Goal: Task Accomplishment & Management: Manage account settings

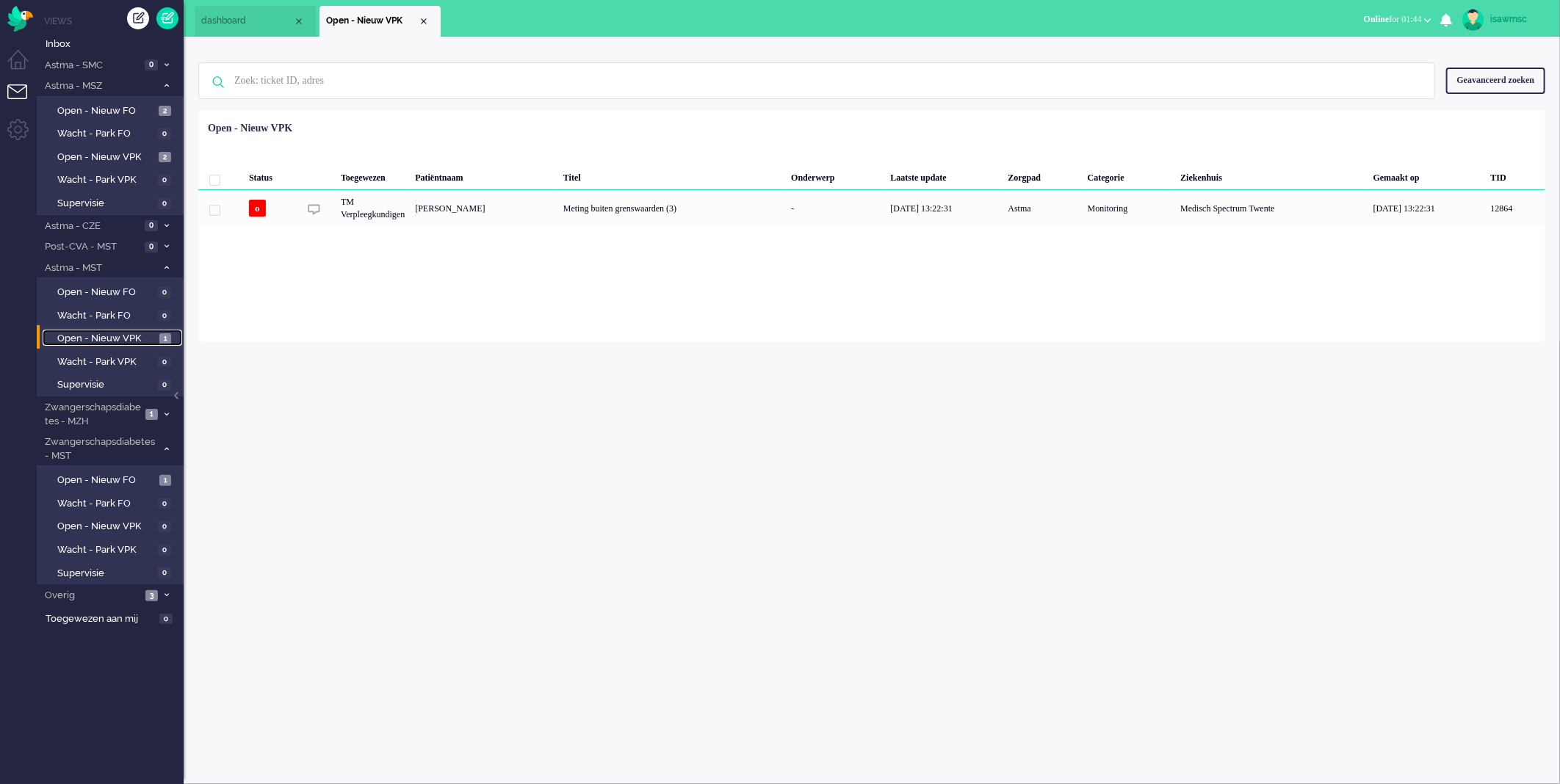
click at [168, 330] on link "Open - Nieuw VPK 1" at bounding box center [113, 337] width 139 height 16
click at [633, 398] on div "isawmsc Thuis Ticket Csat Mijn gemiddelde cijfer Deze week - Ticket Bijdragen P…" at bounding box center [872, 410] width 1376 height 748
drag, startPoint x: 473, startPoint y: 440, endPoint x: 475, endPoint y: 422, distance: 18.1
click at [473, 440] on div "isawmsc Thuis Ticket Csat Mijn gemiddelde cijfer Deze week - Ticket Bijdragen P…" at bounding box center [872, 410] width 1376 height 748
click at [560, 133] on div "Geselecteerd 0 Set Status: open pending holding solved Verwijder Selecteer... U…" at bounding box center [872, 146] width 1347 height 28
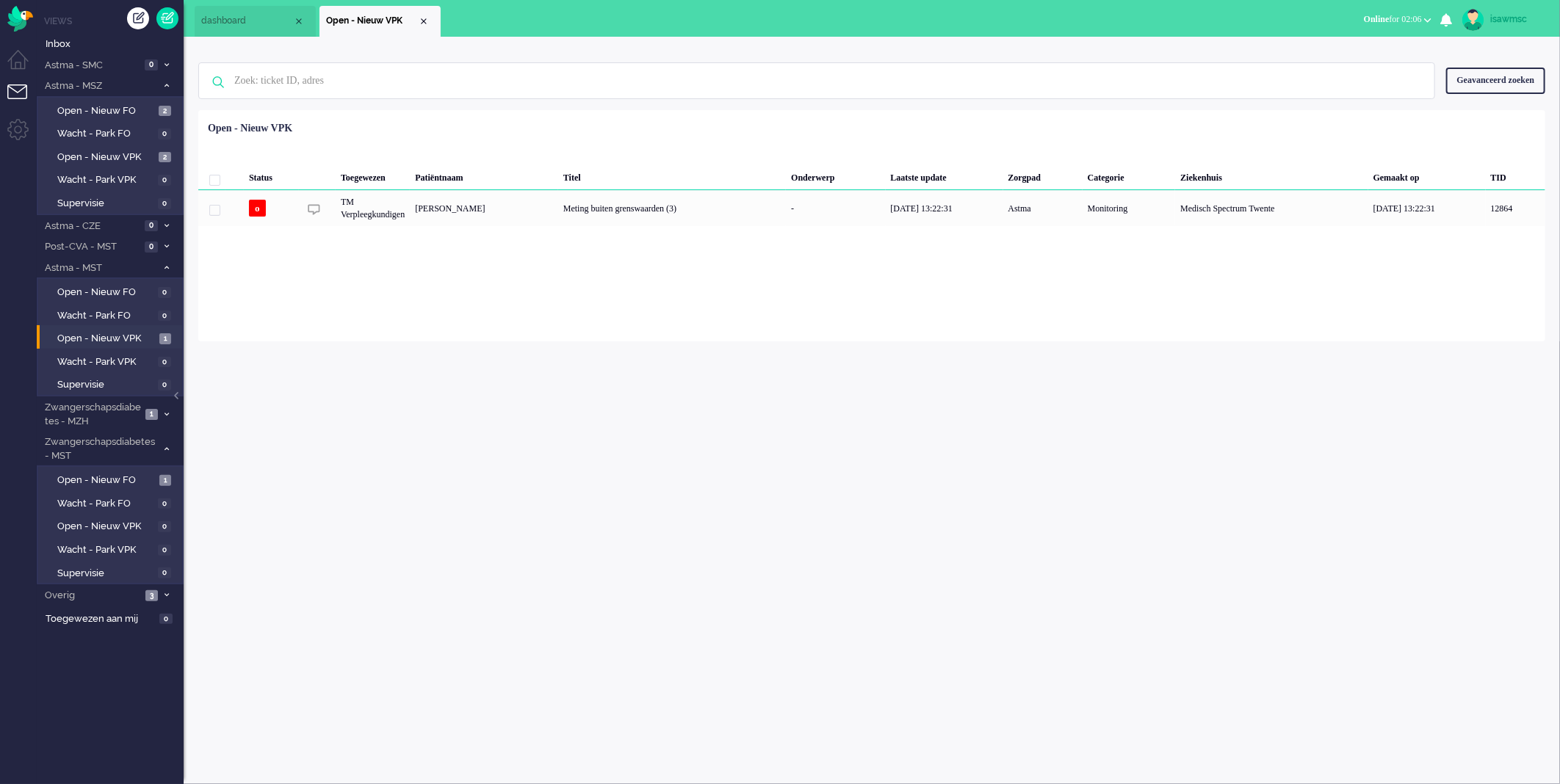
click at [583, 147] on div "Geselecteerd 0 Set Status: open pending holding solved Verwijder Selecteer... U…" at bounding box center [872, 146] width 1347 height 28
click at [929, 485] on div "isawmsc Thuis Ticket Csat Mijn gemiddelde cijfer Deze week - Ticket Bijdragen P…" at bounding box center [872, 410] width 1376 height 748
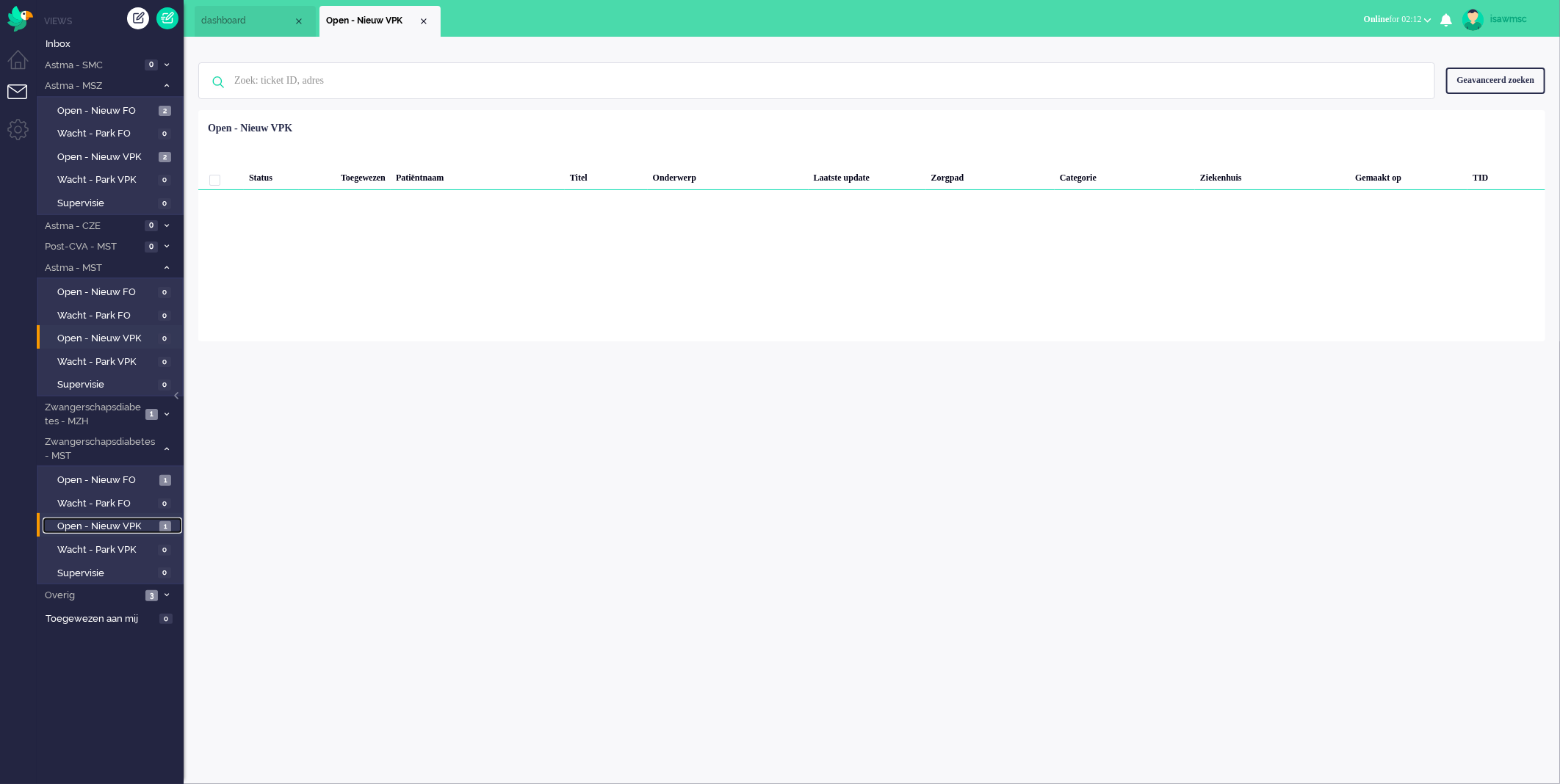
click at [125, 518] on link "Open - Nieuw VPK 1" at bounding box center [113, 526] width 139 height 16
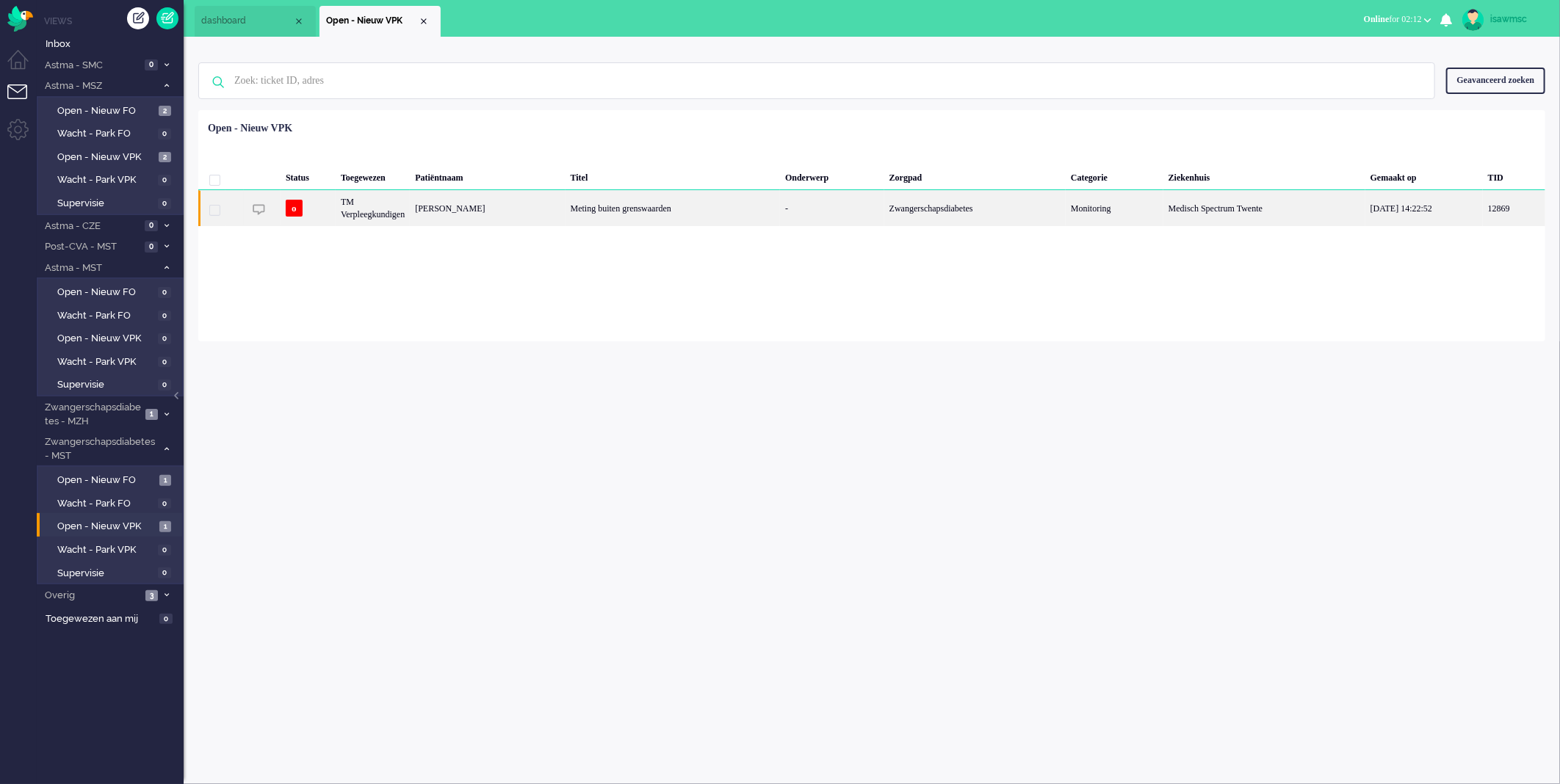
click at [552, 221] on div "[PERSON_NAME]" at bounding box center [487, 208] width 155 height 36
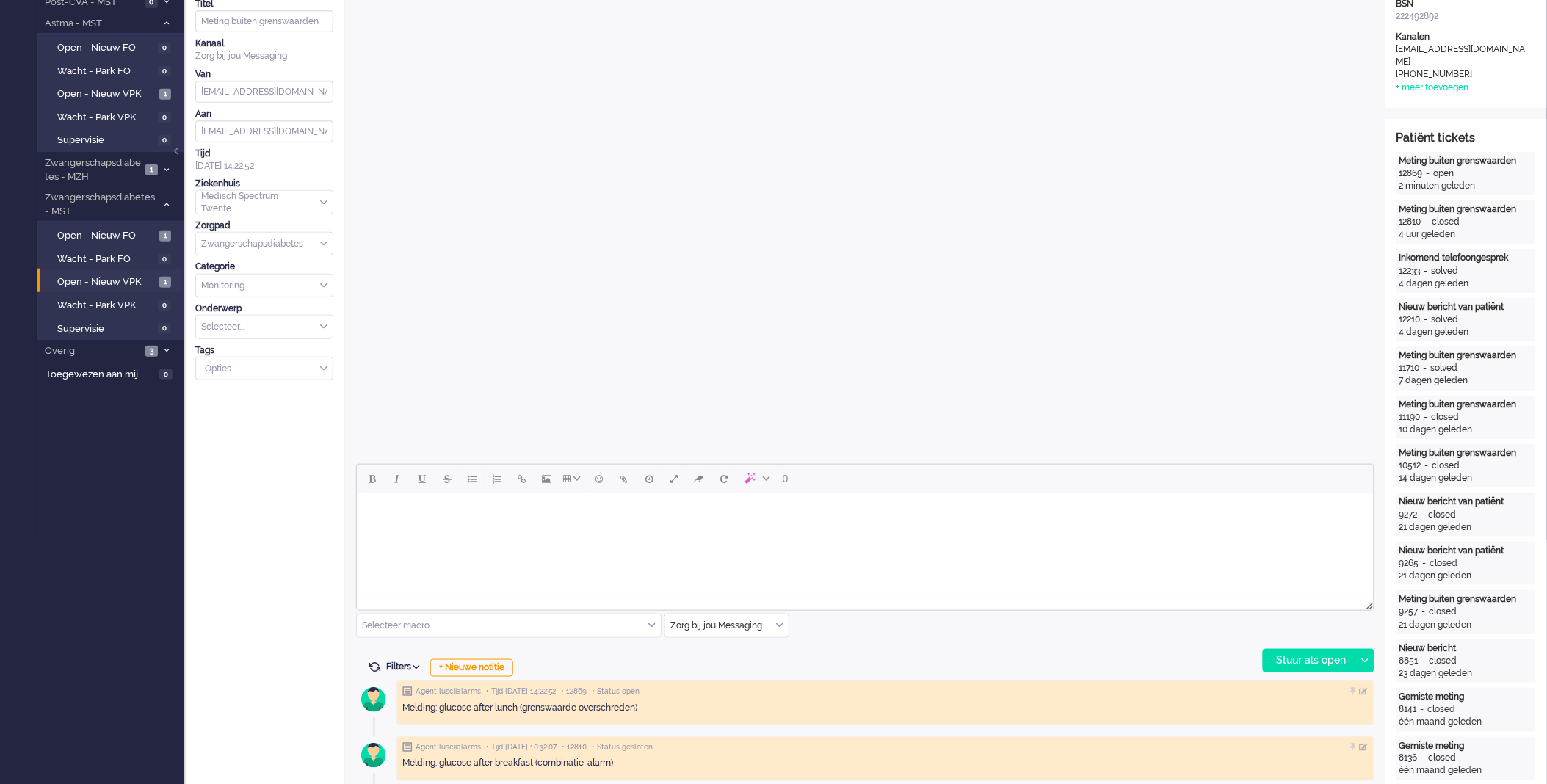
scroll to position [408, 0]
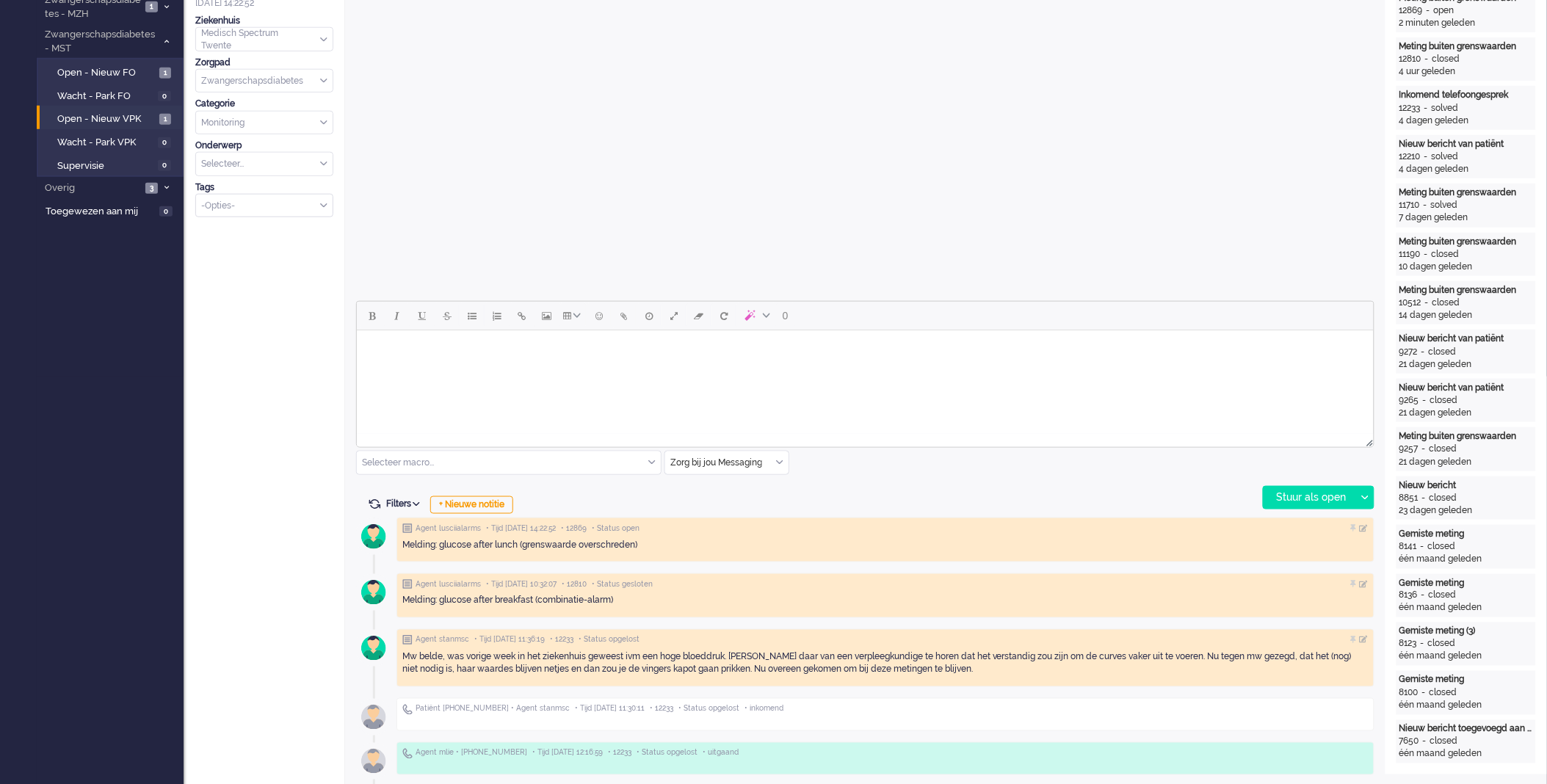
click at [783, 465] on input "text" at bounding box center [727, 463] width 123 height 23
click at [737, 505] on span "uitgaand telefoon" at bounding box center [708, 506] width 73 height 12
click at [1281, 502] on div "Stuur als open" at bounding box center [1309, 498] width 91 height 22
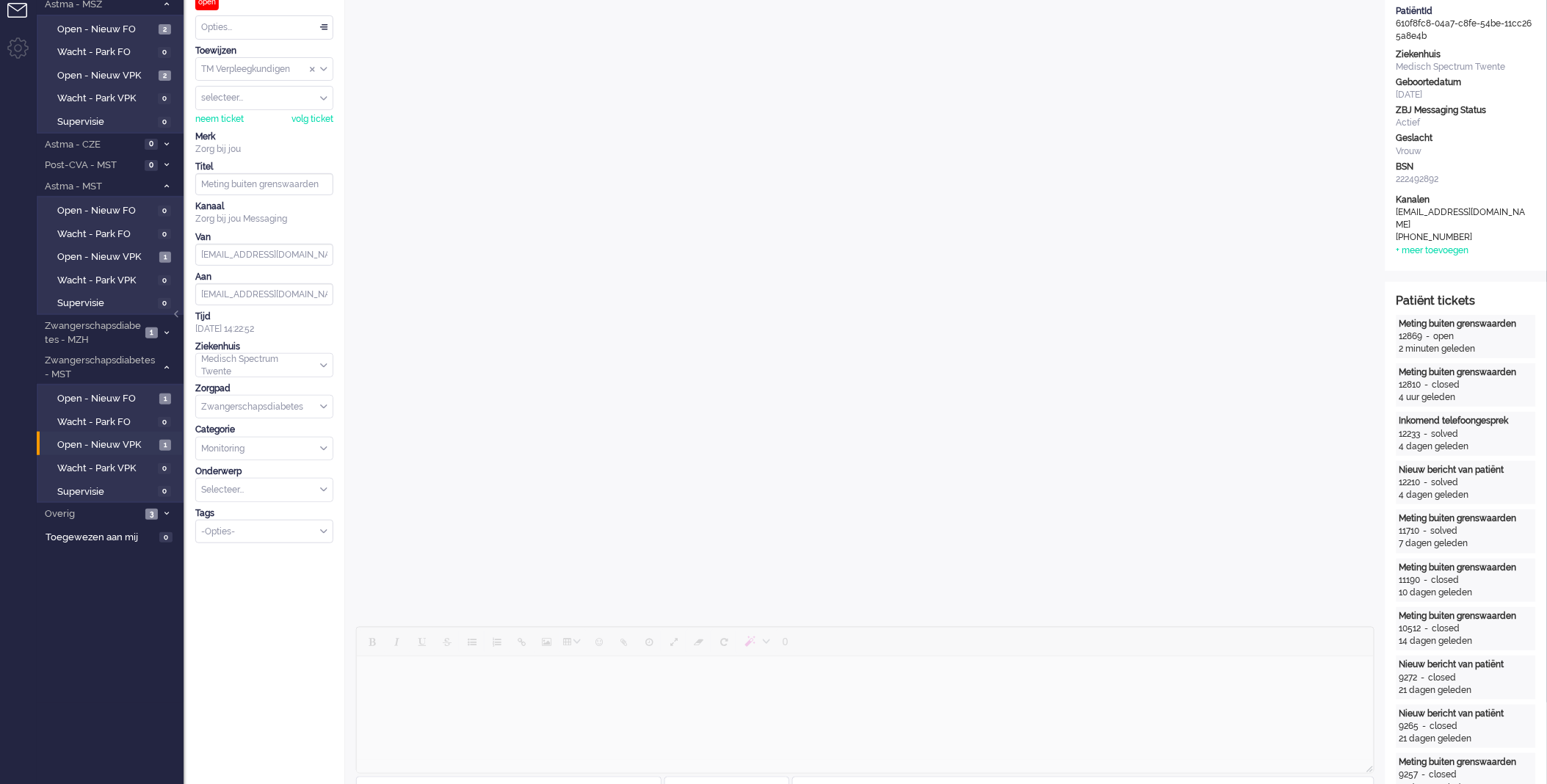
scroll to position [0, 0]
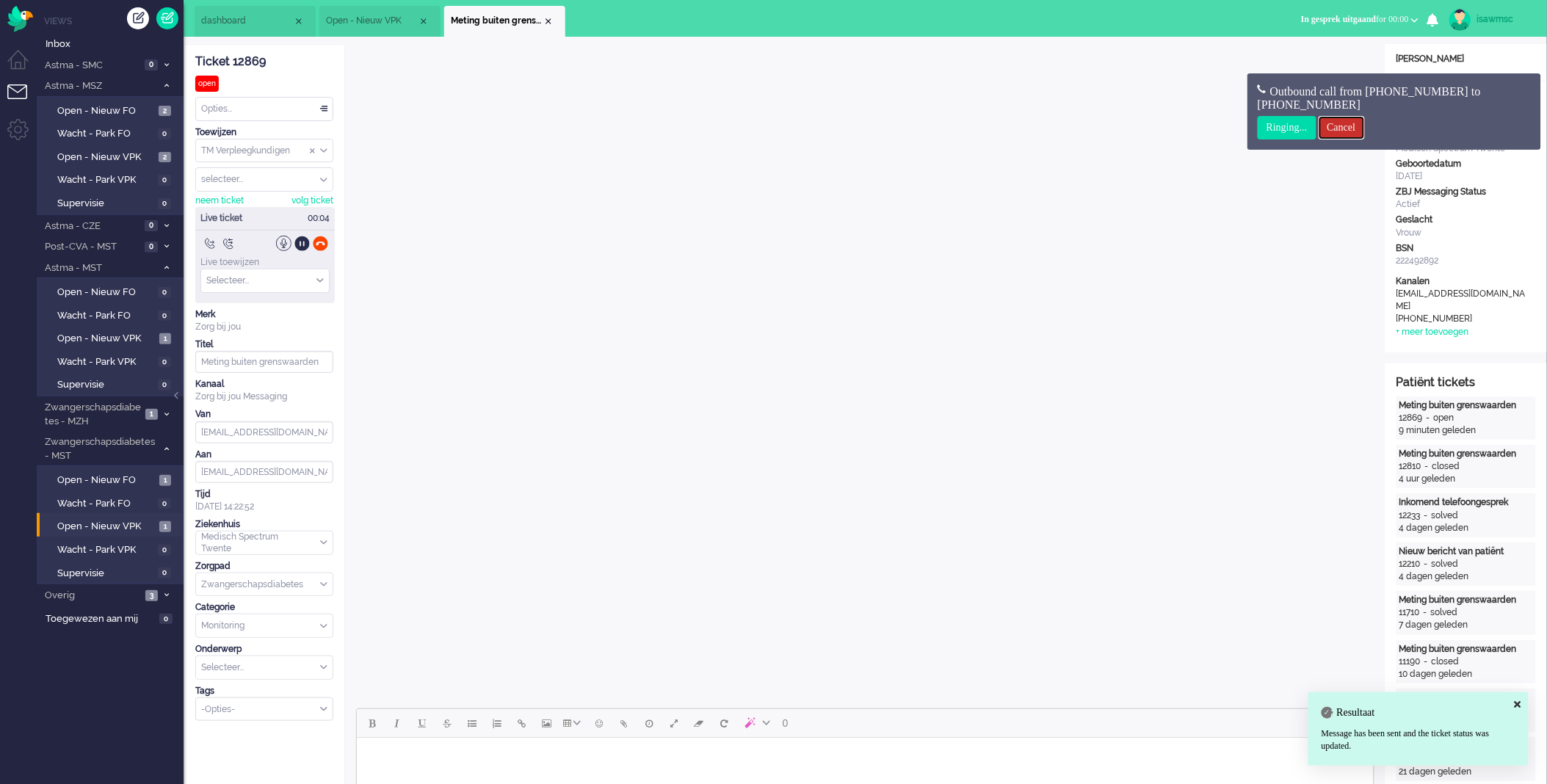
click at [1350, 131] on input "Cancel" at bounding box center [1341, 127] width 46 height 23
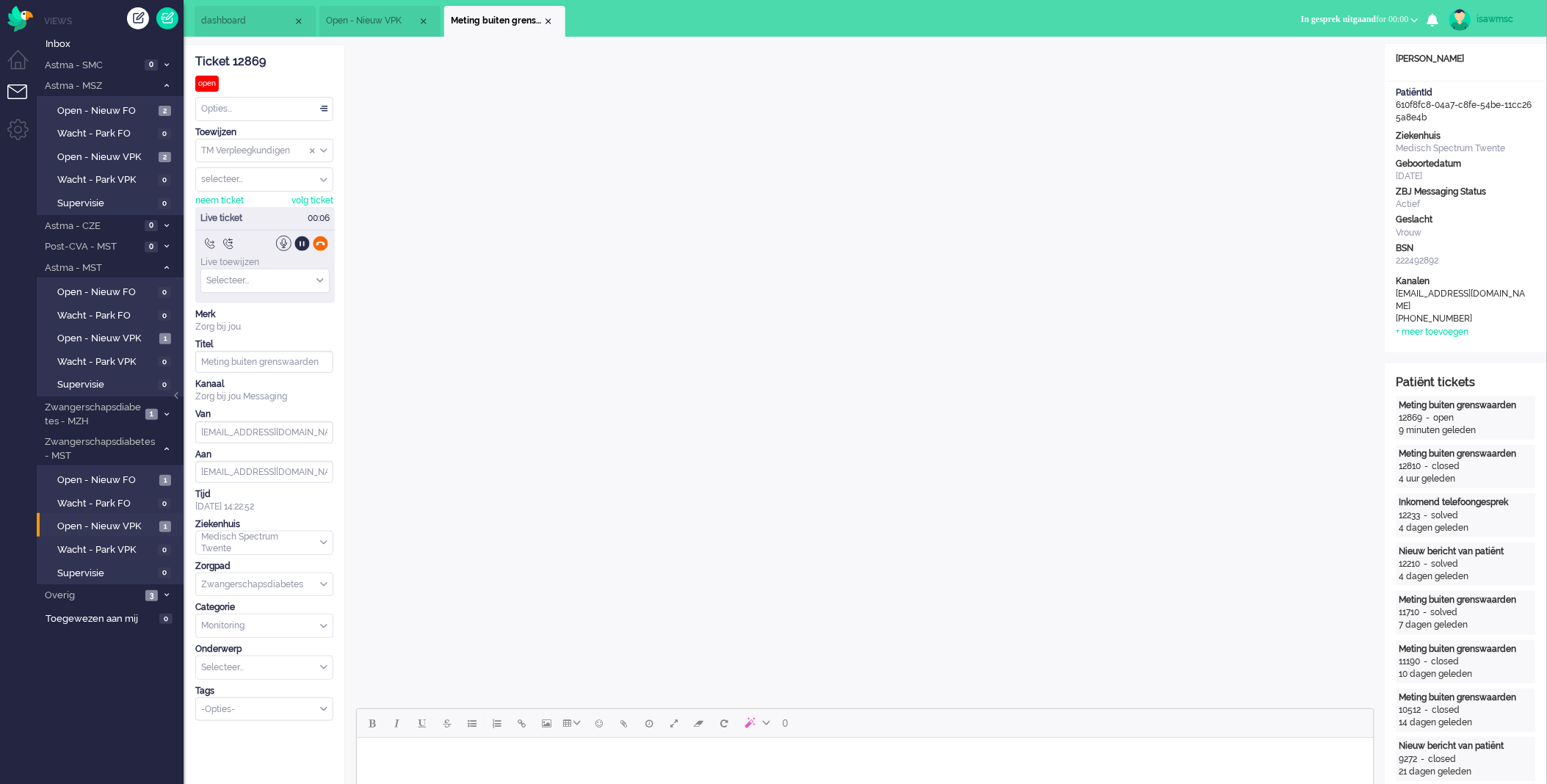
click at [323, 245] on div at bounding box center [320, 243] width 15 height 15
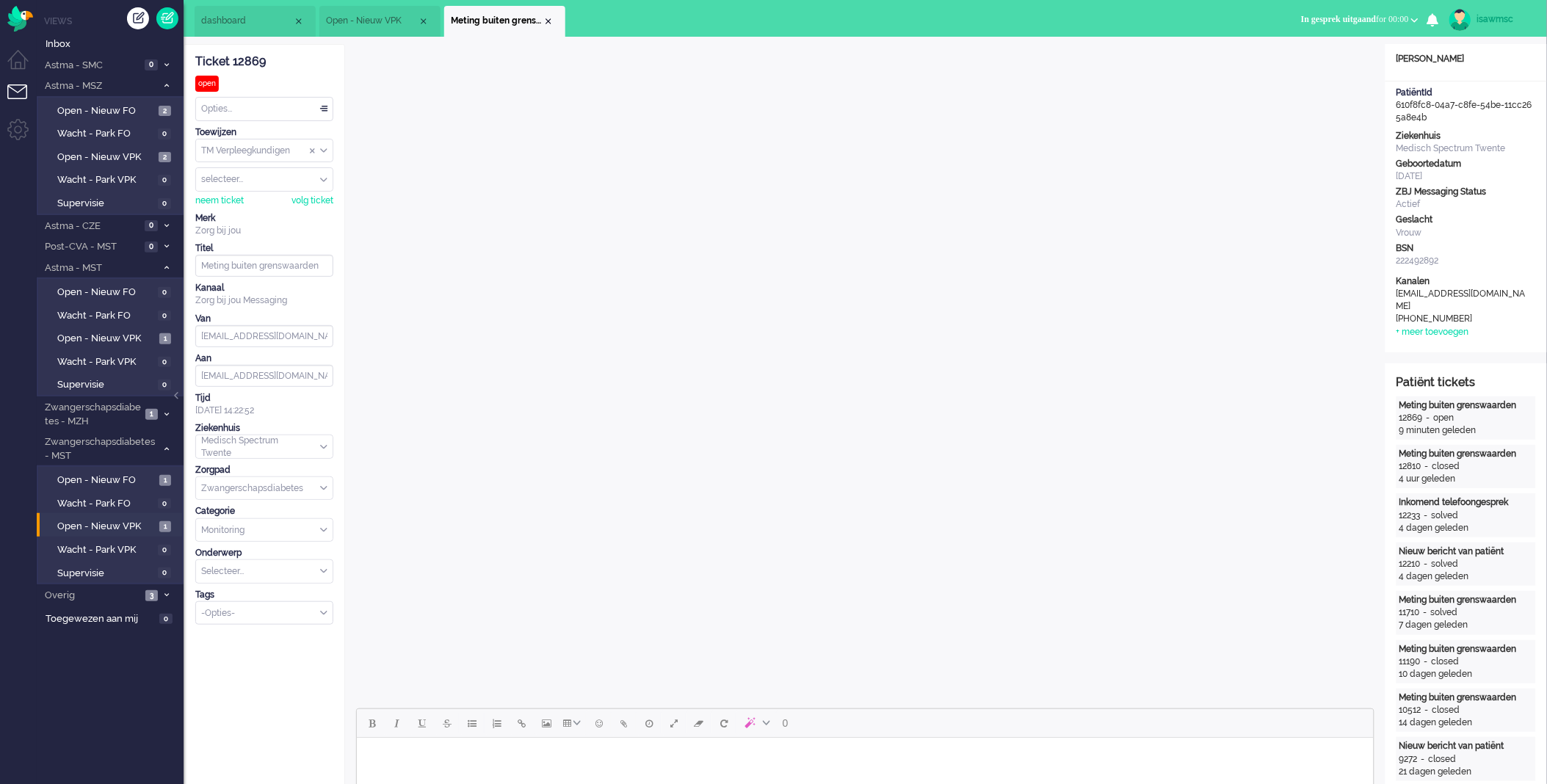
scroll to position [326, 0]
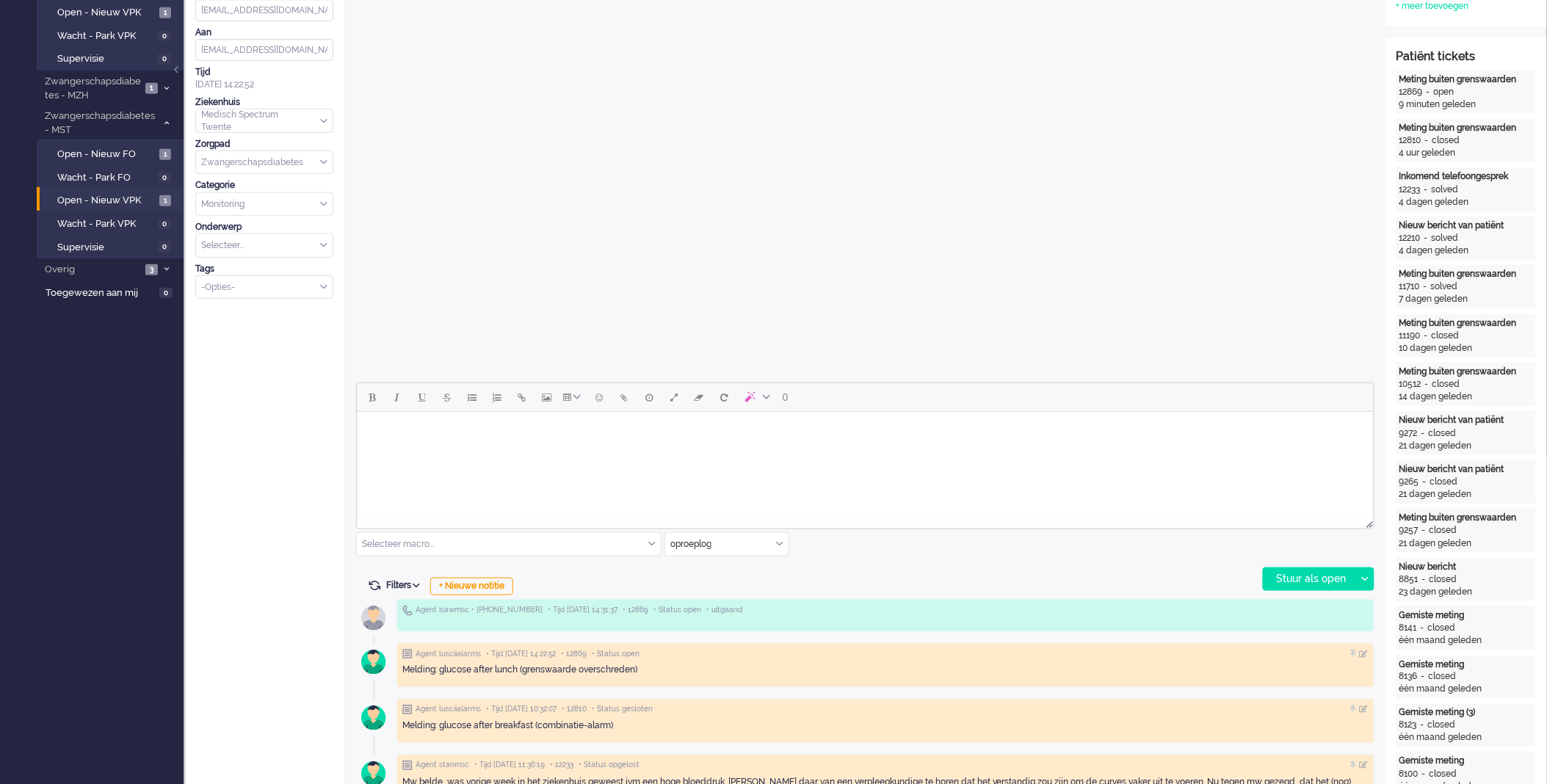
click at [774, 540] on input "text" at bounding box center [727, 545] width 123 height 23
click at [735, 590] on span "uitgaand telefoon" at bounding box center [708, 587] width 73 height 12
click at [779, 542] on div "uitgaand telefoon" at bounding box center [727, 545] width 123 height 23
drag, startPoint x: 730, startPoint y: 622, endPoint x: 460, endPoint y: 95, distance: 592.1
click at [730, 623] on span "Zorg bij jou Messaging" at bounding box center [717, 629] width 91 height 12
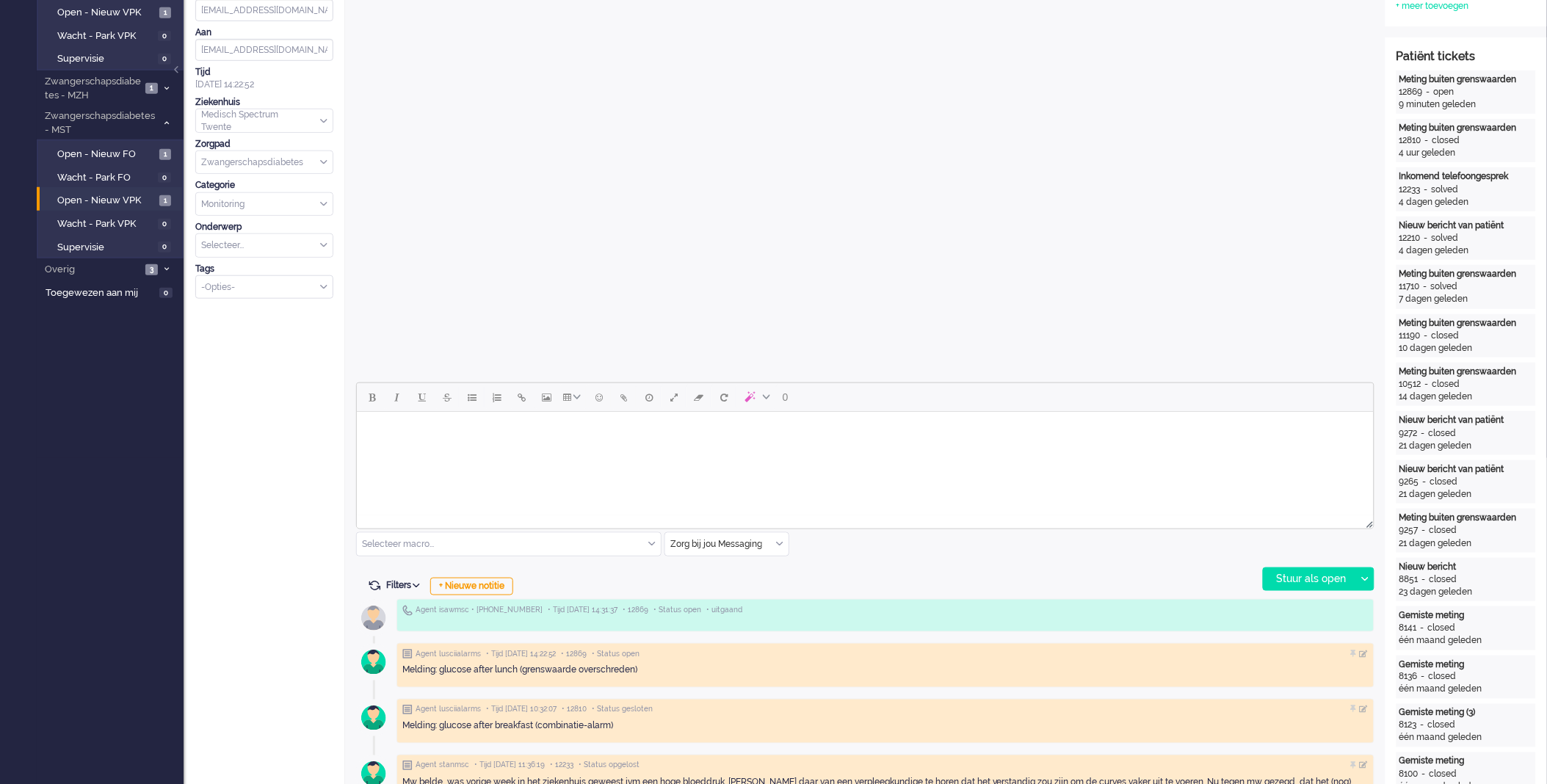
click at [912, 534] on div "0 Selecteer macro... Bericht: Activiteit Bericht: Activiteit aanpassen Bericht:…" at bounding box center [865, 487] width 1019 height 209
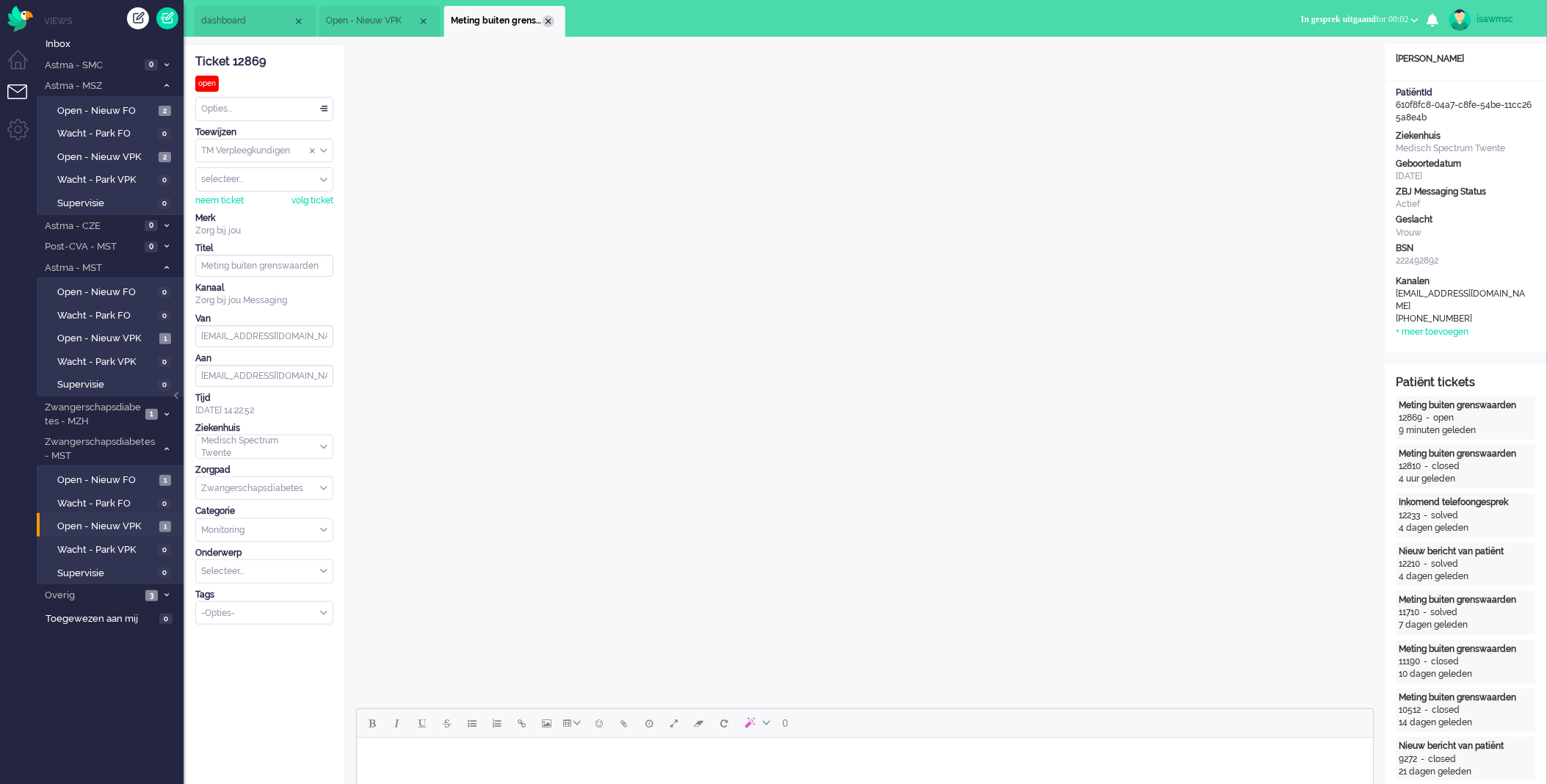
click at [546, 16] on div "Close tab" at bounding box center [549, 21] width 12 height 12
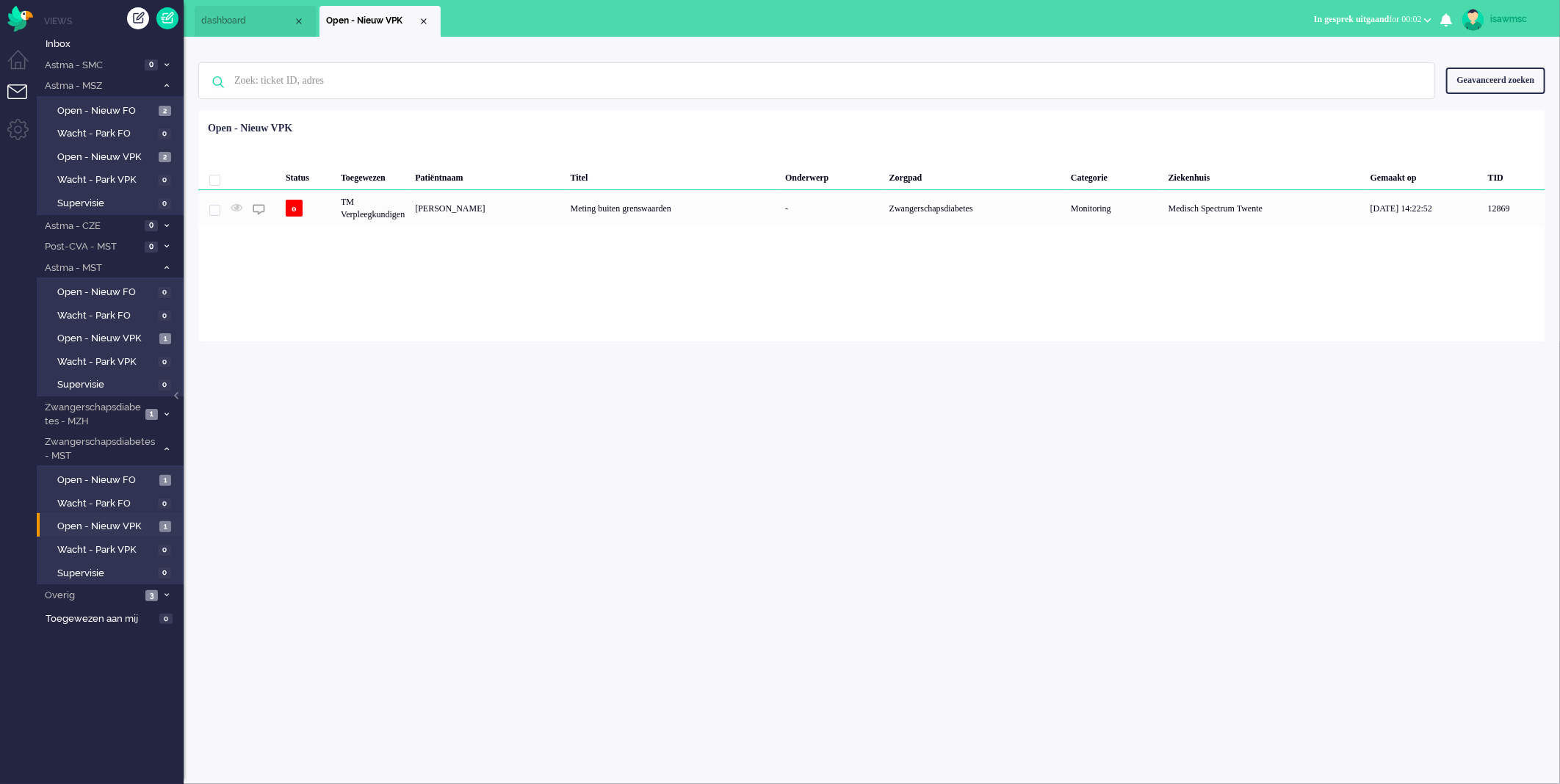
click at [489, 22] on ul "dashboard Open - Nieuw VPK" at bounding box center [728, 18] width 1068 height 36
click at [139, 519] on span "Open - Nieuw VPK" at bounding box center [107, 526] width 99 height 14
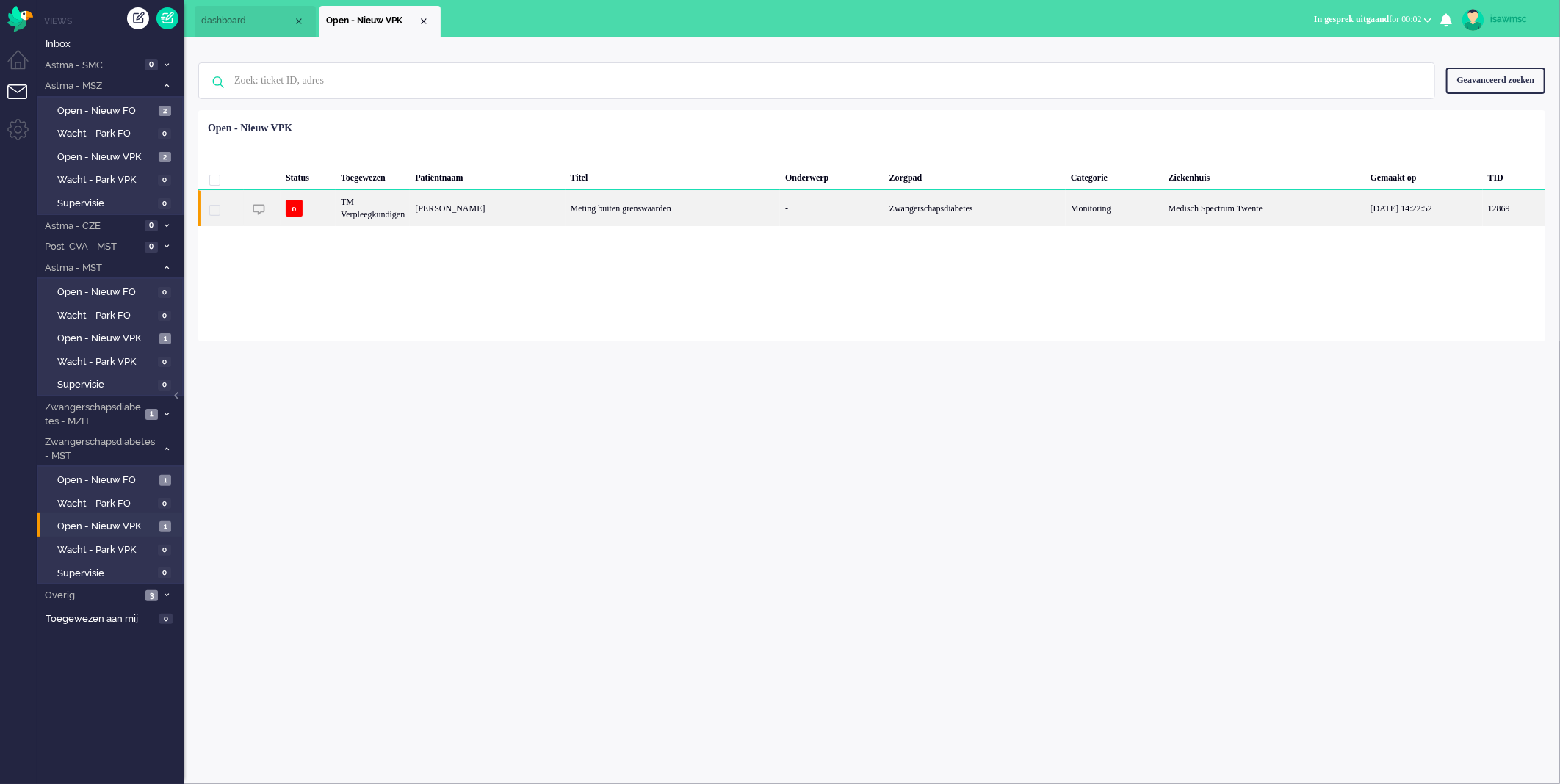
click at [541, 202] on div "[PERSON_NAME]" at bounding box center [487, 208] width 155 height 36
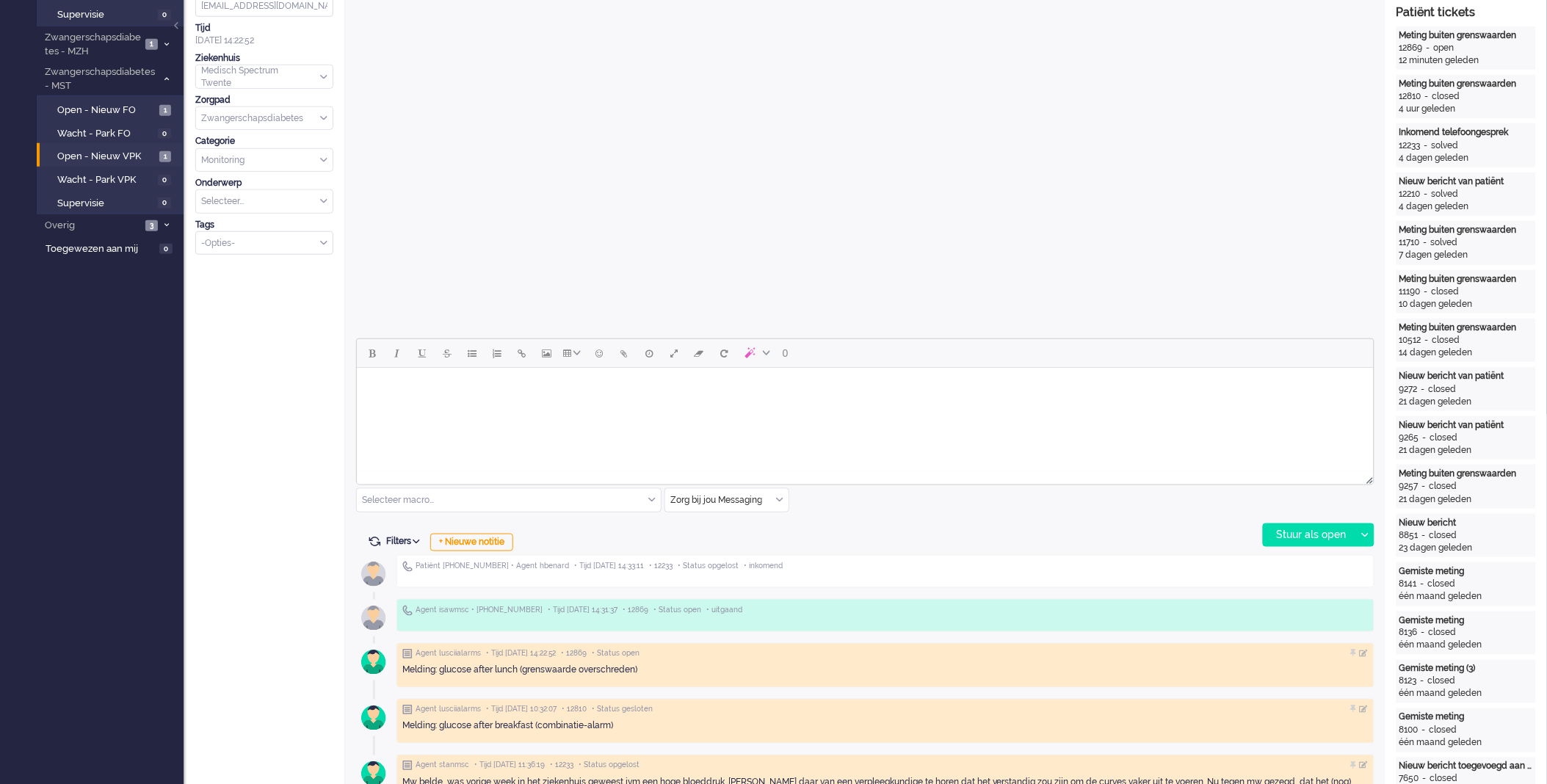
scroll to position [696, 0]
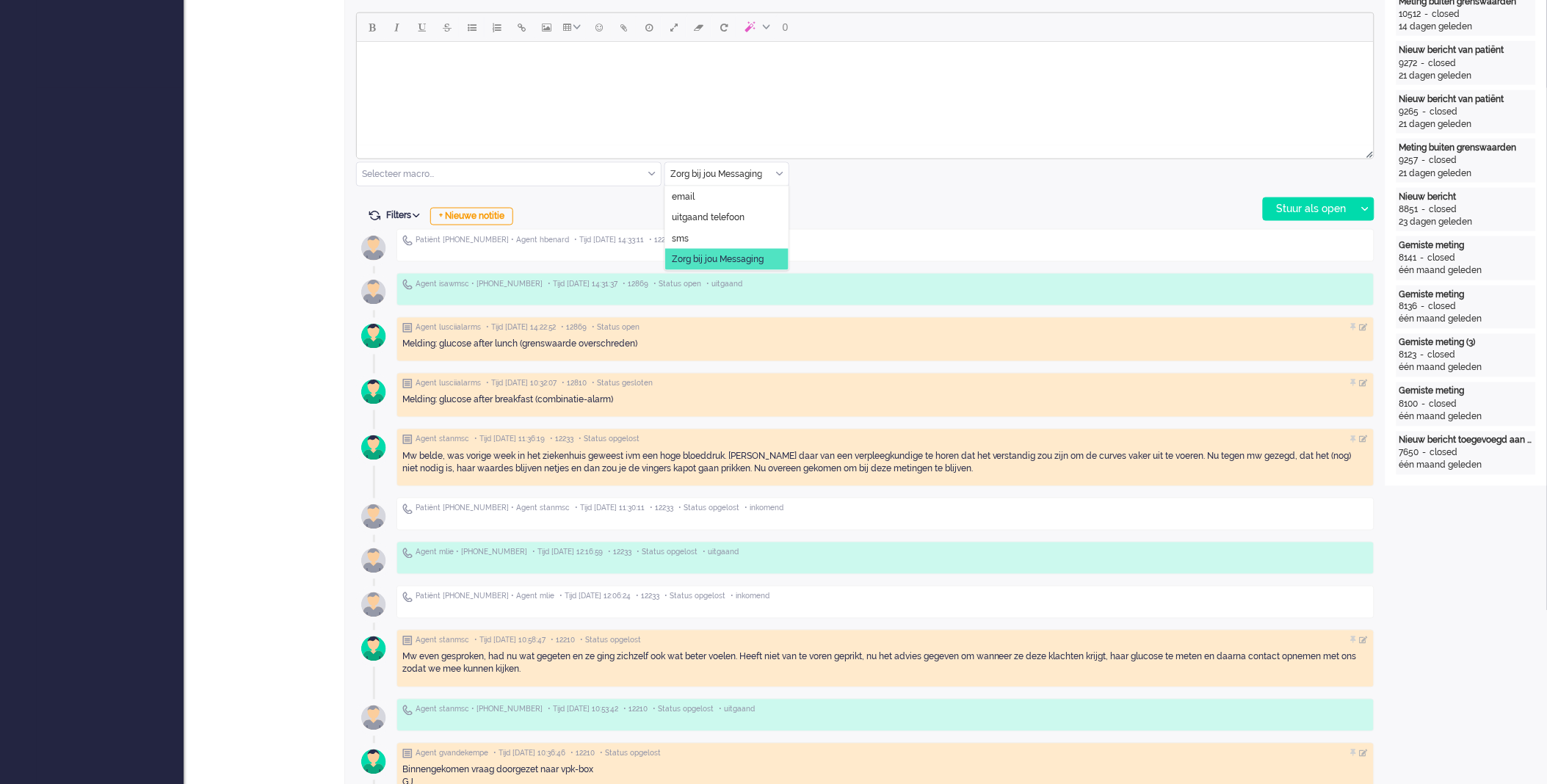
click at [778, 171] on div "Zorg bij jou Messaging" at bounding box center [727, 174] width 123 height 23
click at [731, 218] on span "uitgaand telefoon" at bounding box center [708, 217] width 73 height 12
click at [1303, 206] on div "Stuur als open" at bounding box center [1309, 209] width 91 height 22
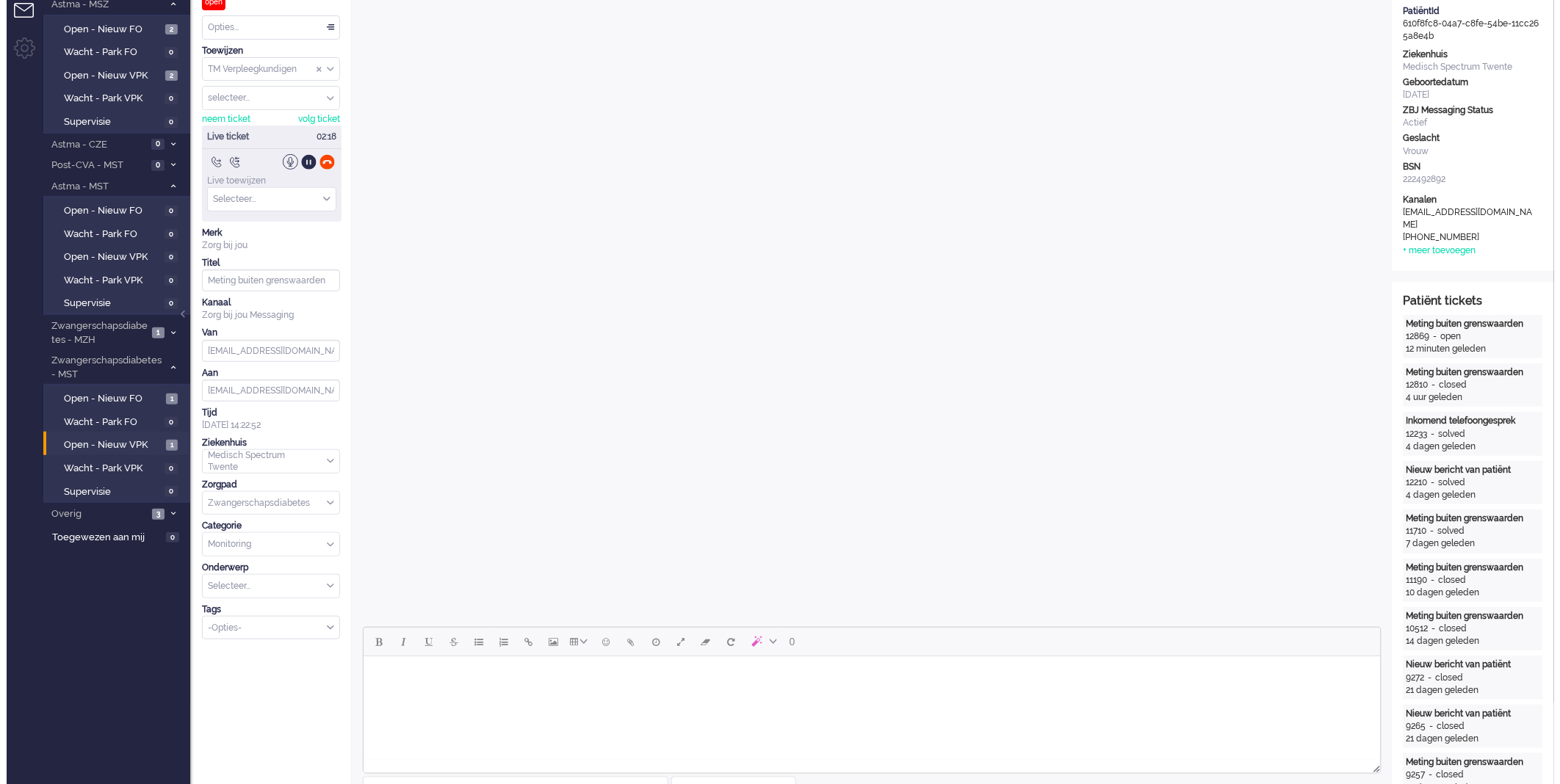
scroll to position [0, 0]
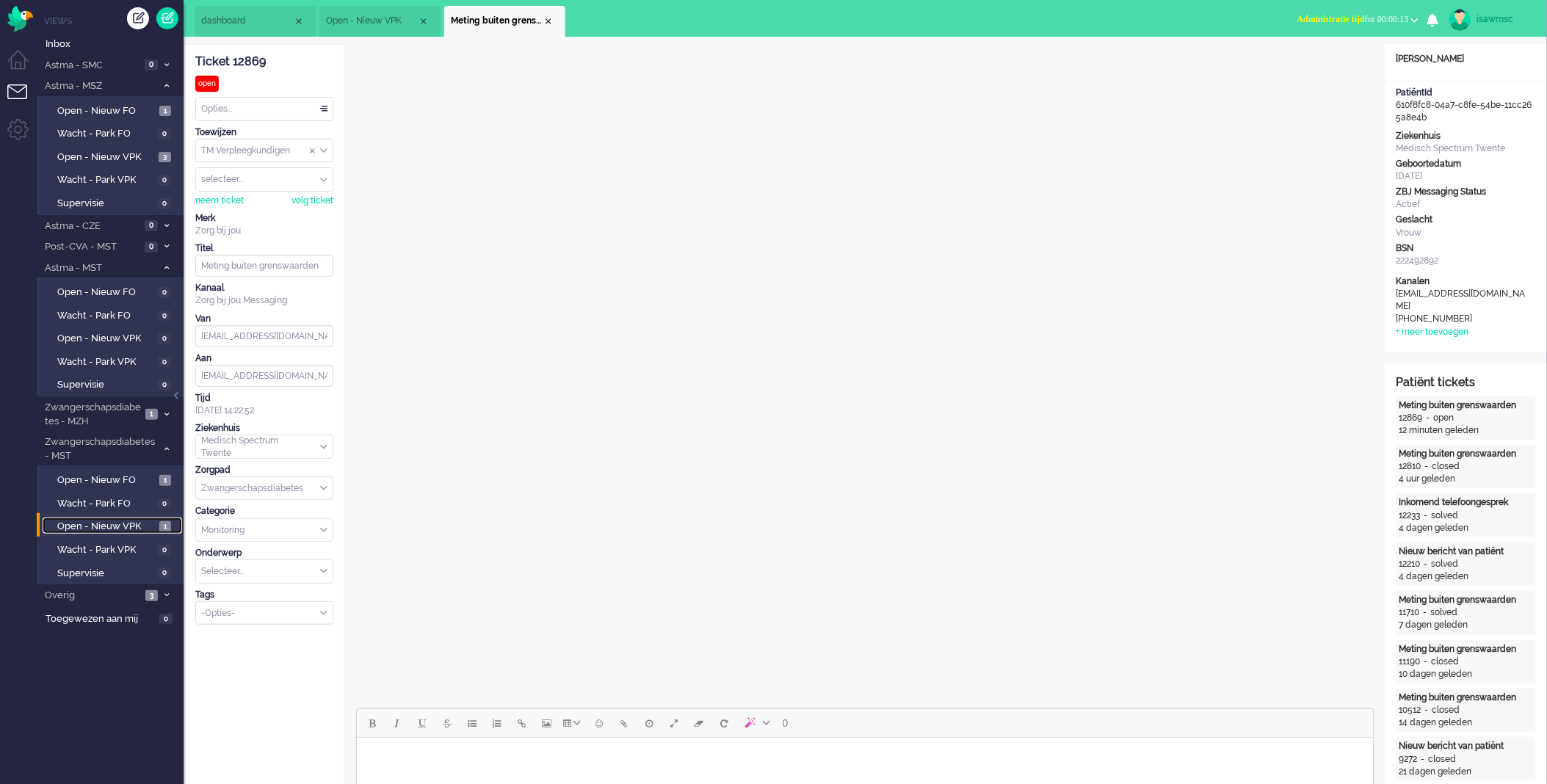
click at [172, 521] on link "Open - Nieuw VPK 1" at bounding box center [112, 526] width 139 height 16
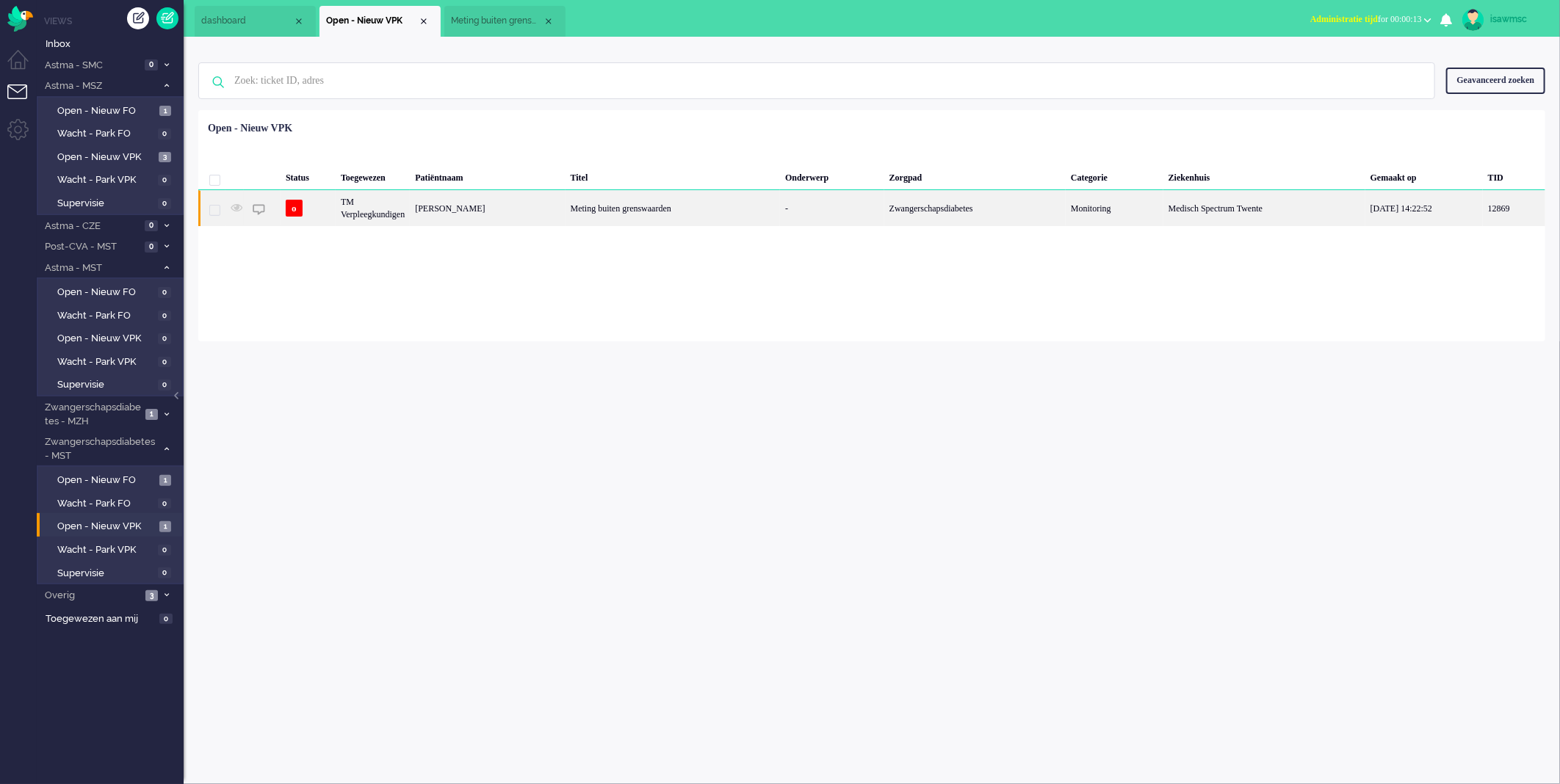
click at [373, 210] on div "TM Verpleegkundigen" at bounding box center [373, 208] width 74 height 36
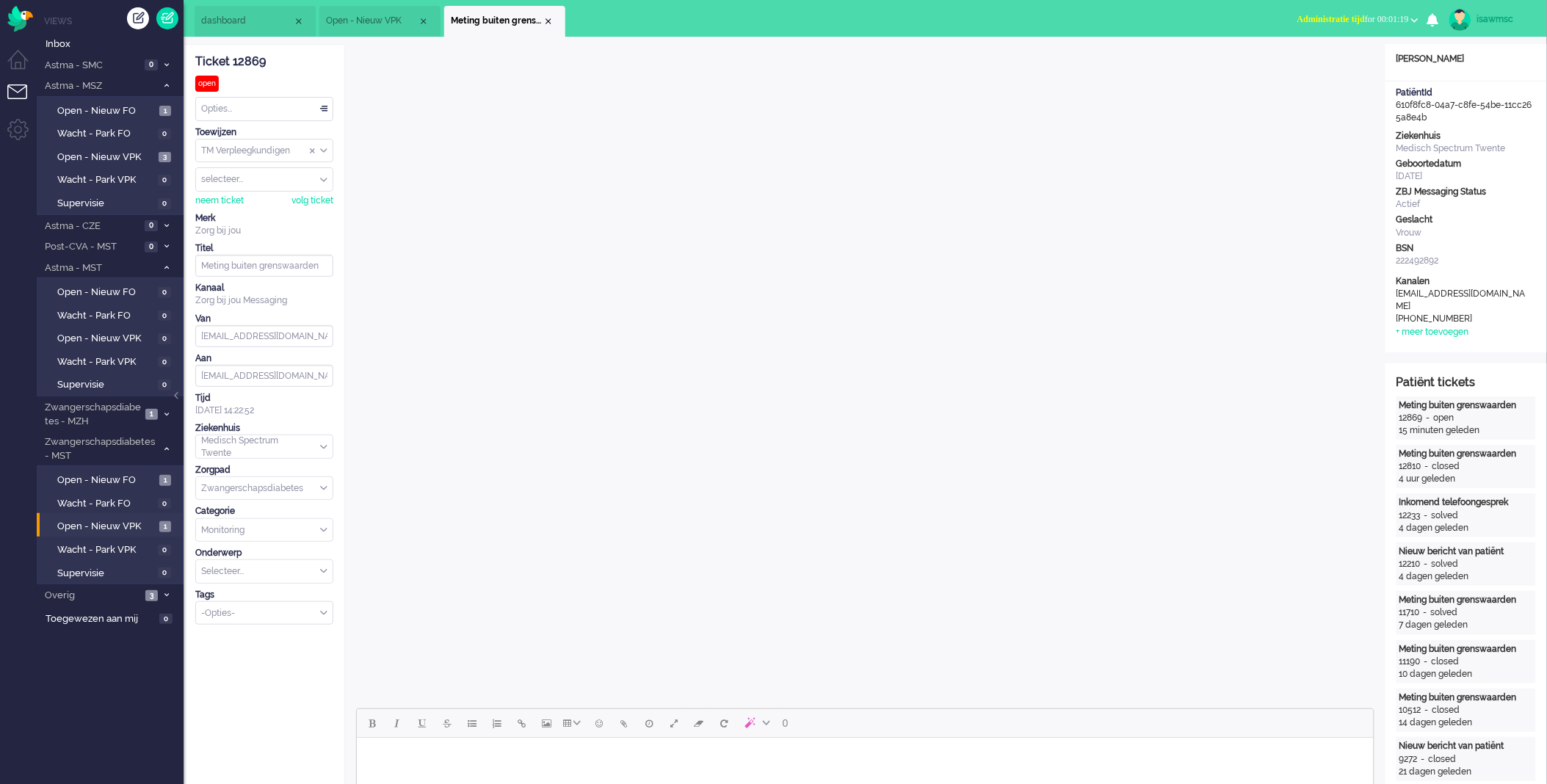
click at [1299, 23] on span "Administratie tijd" at bounding box center [1330, 19] width 67 height 11
click at [1322, 61] on label "Online" at bounding box center [1357, 66] width 116 height 12
click at [547, 19] on div "Close tab" at bounding box center [549, 21] width 12 height 12
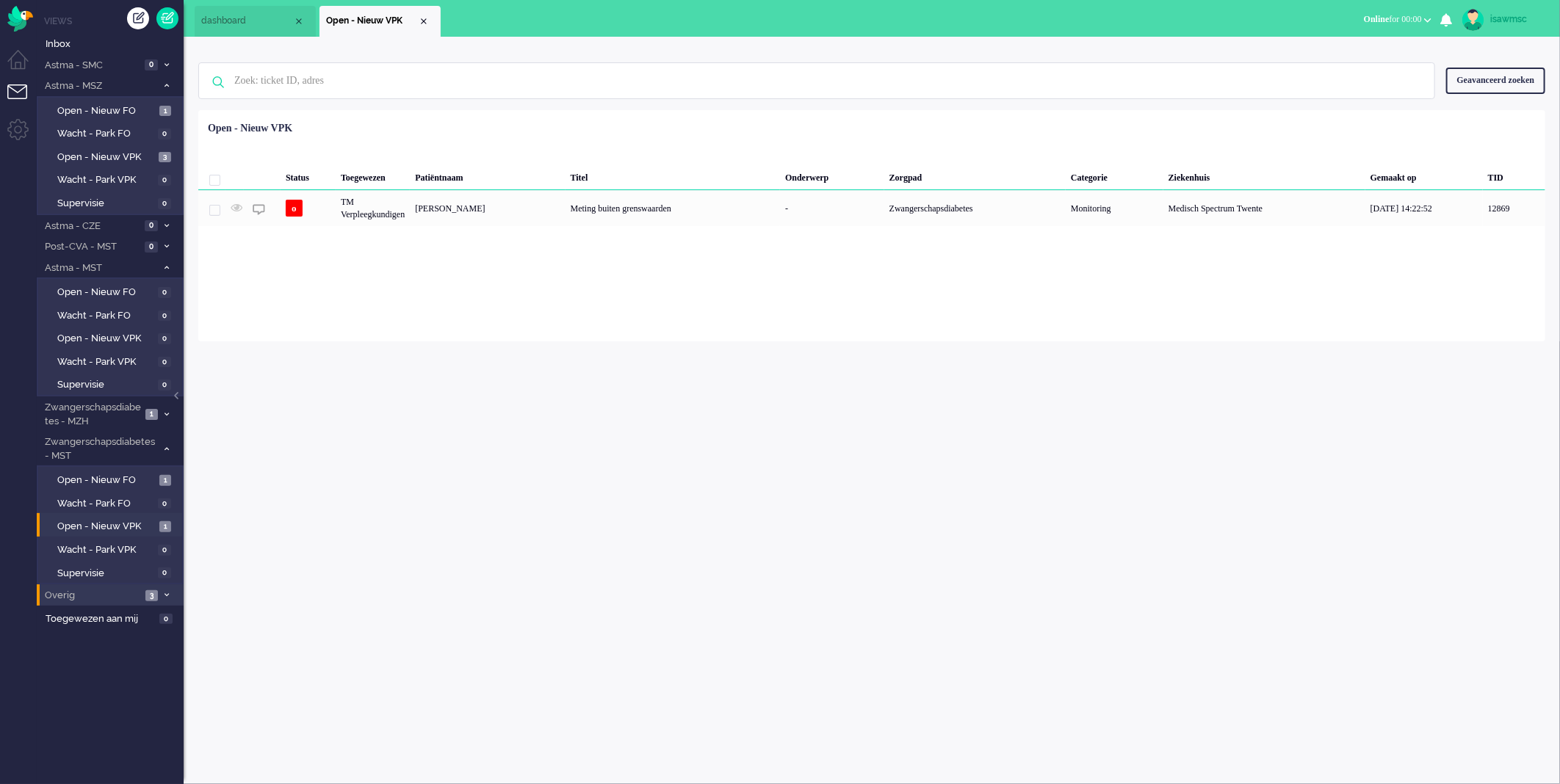
click at [138, 591] on span "Overig" at bounding box center [92, 595] width 99 height 14
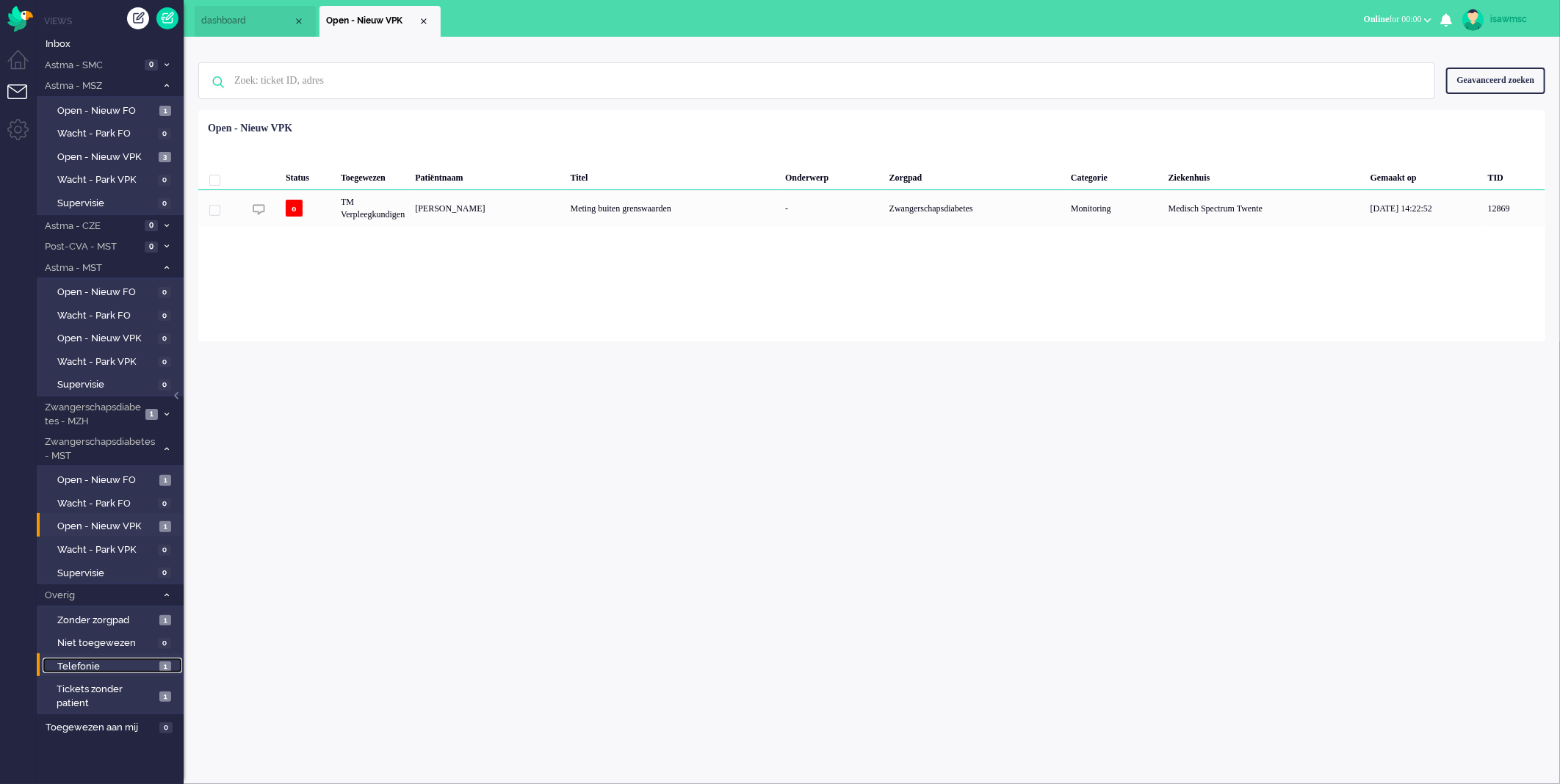
click at [136, 662] on span "Telefonie" at bounding box center [107, 667] width 99 height 14
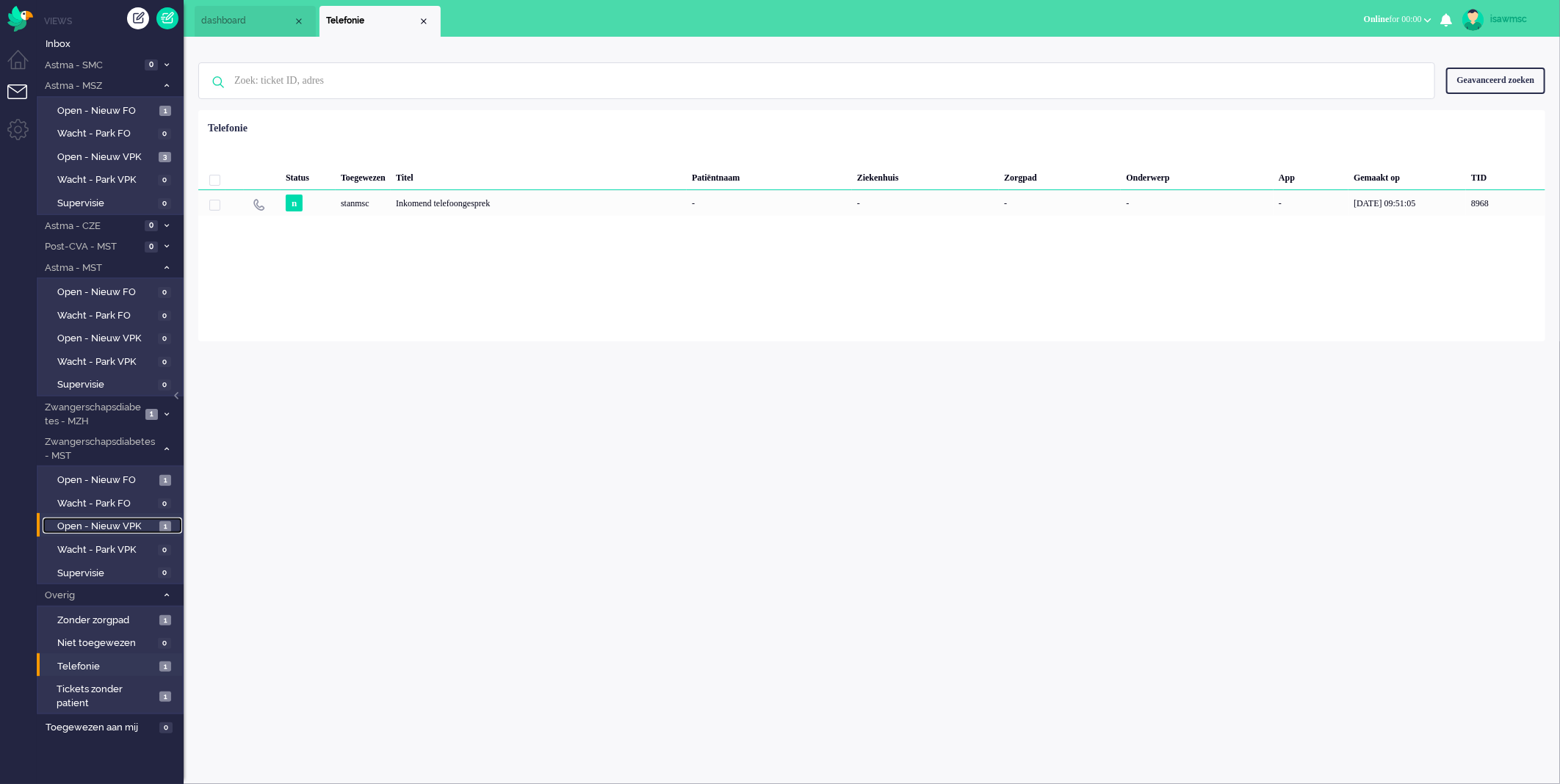
click at [141, 518] on link "Open - Nieuw VPK 1" at bounding box center [113, 526] width 139 height 16
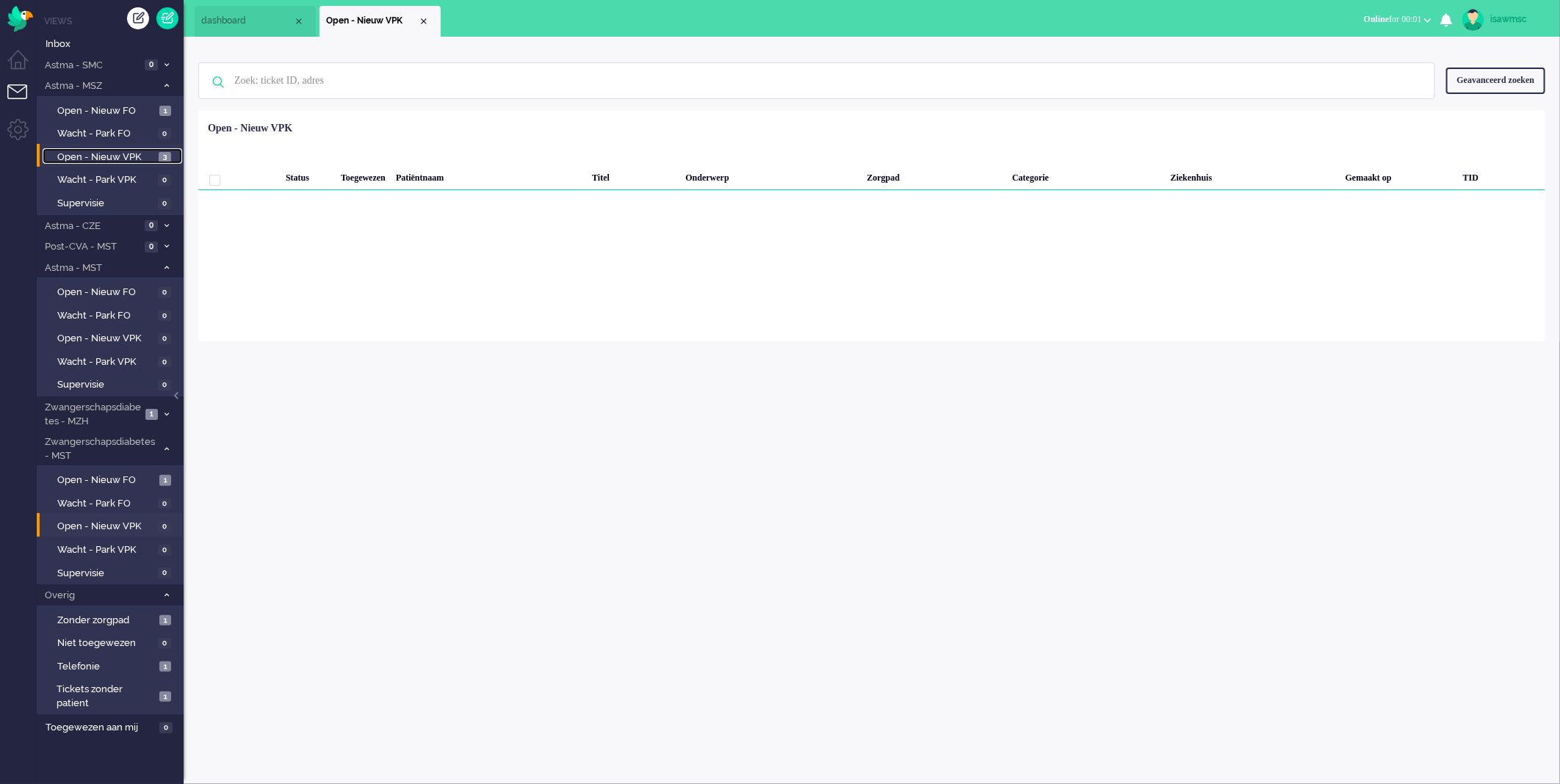
click at [142, 155] on span "Open - Nieuw VPK" at bounding box center [106, 157] width 98 height 14
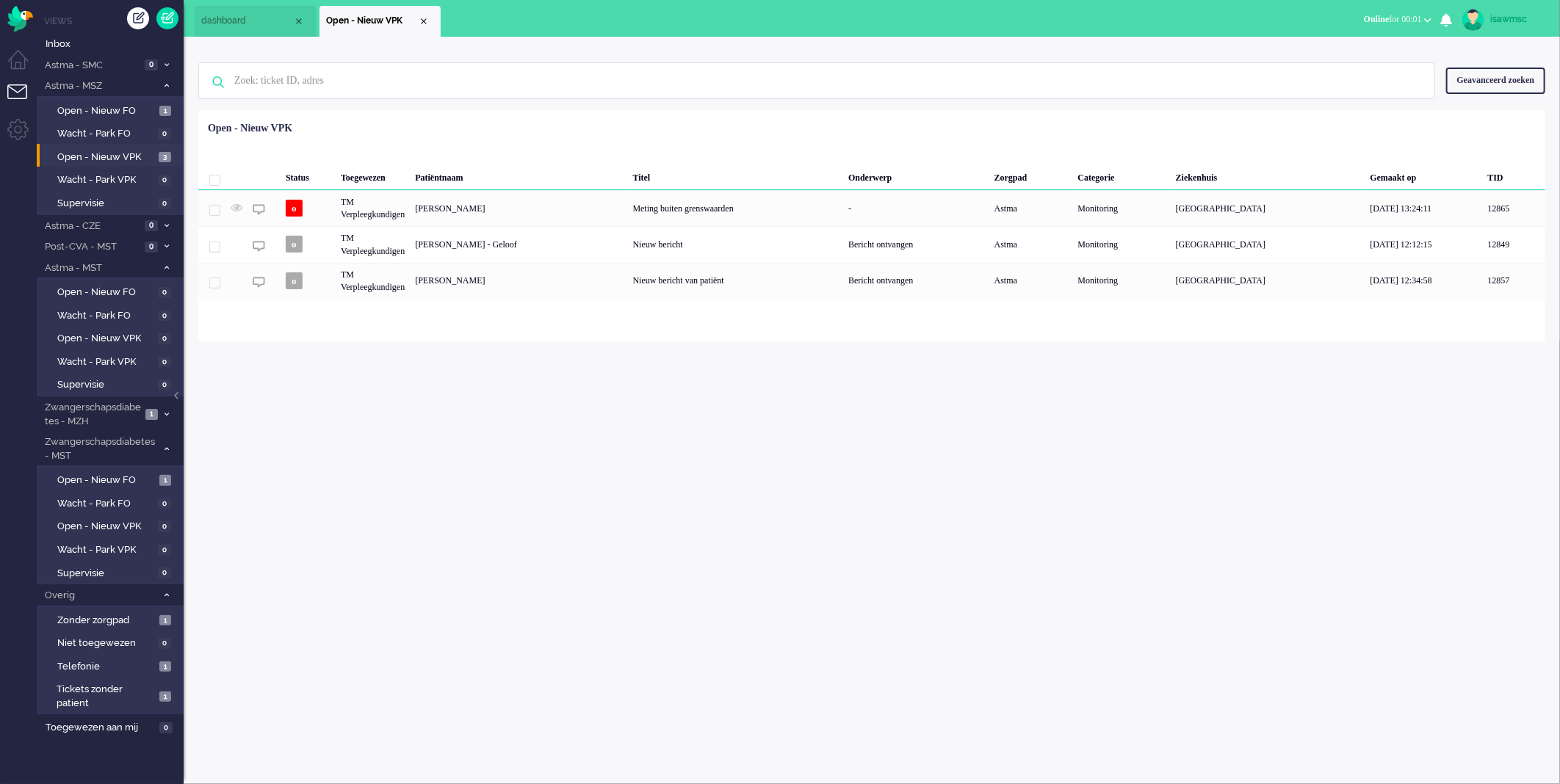
click at [384, 532] on div "isawmsc Thuis Ticket Csat Mijn gemiddelde cijfer Deze week - Ticket Bijdragen P…" at bounding box center [872, 410] width 1376 height 748
click at [304, 456] on div "isawmsc Thuis Ticket Csat Mijn gemiddelde cijfer Deze week - Ticket Bijdragen P…" at bounding box center [872, 410] width 1376 height 748
click at [891, 561] on div "isawmsc Thuis Ticket Csat Mijn gemiddelde cijfer Deze week - Ticket Bijdragen P…" at bounding box center [872, 410] width 1376 height 748
